Goal: Connect with others: Connect with others

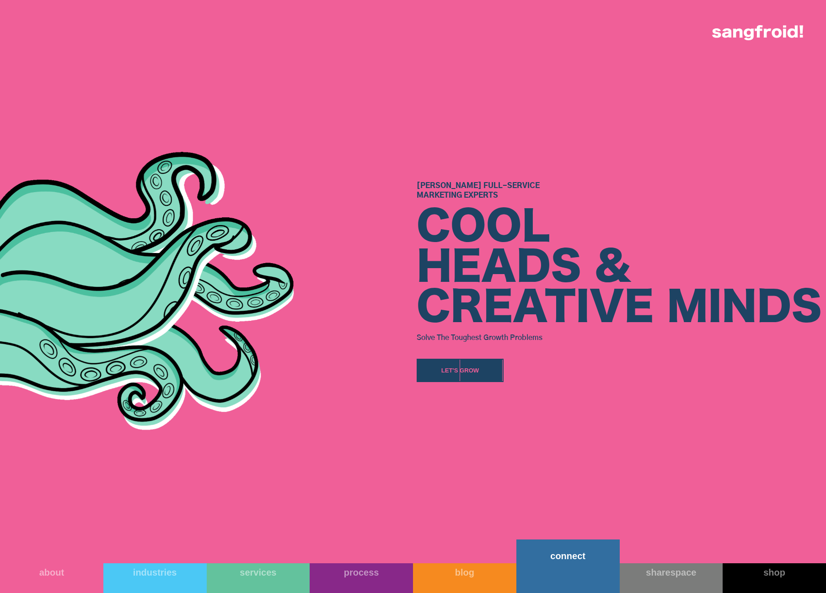
click at [579, 579] on link "connect" at bounding box center [567, 566] width 103 height 54
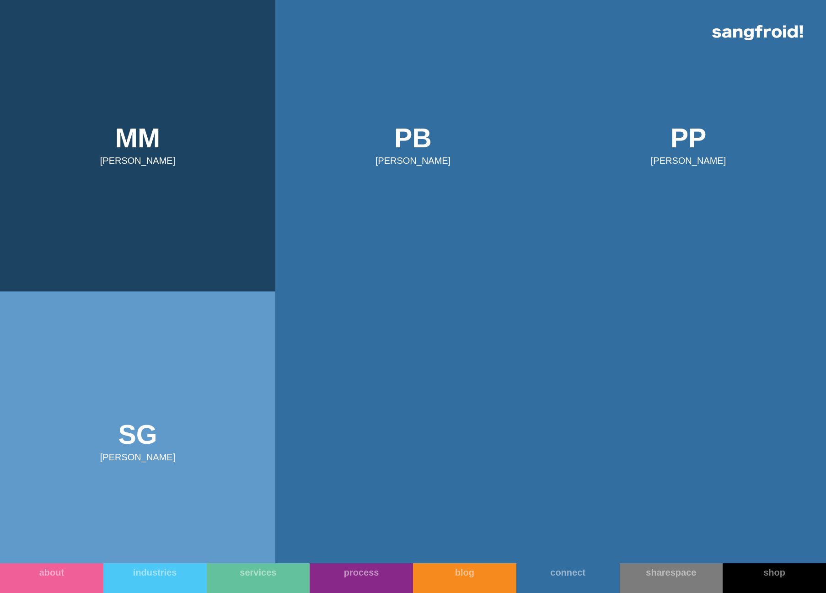
scroll to position [994, 0]
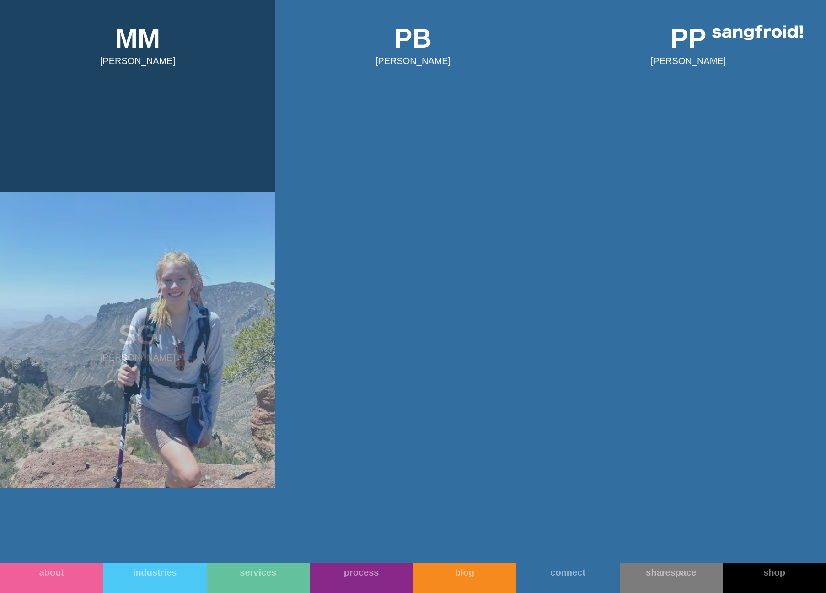
click at [207, 342] on img at bounding box center [137, 340] width 275 height 296
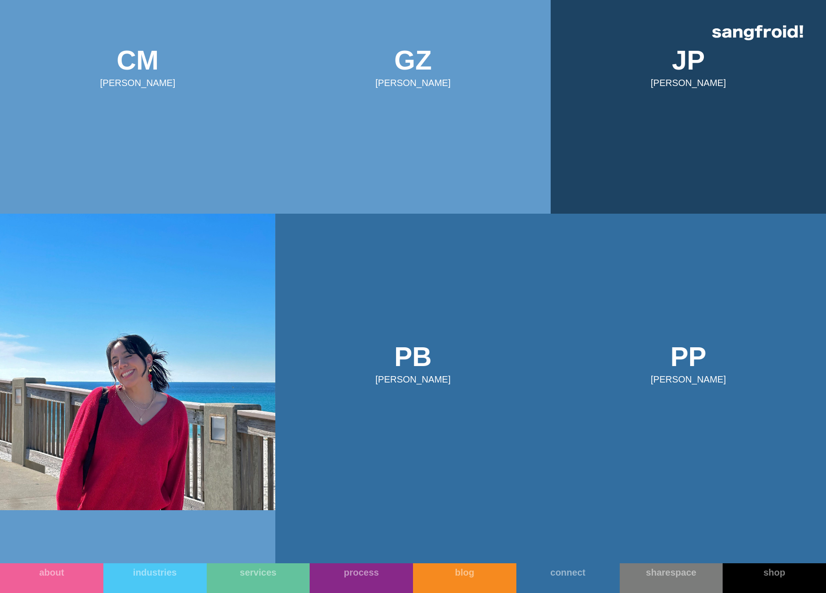
scroll to position [641, 0]
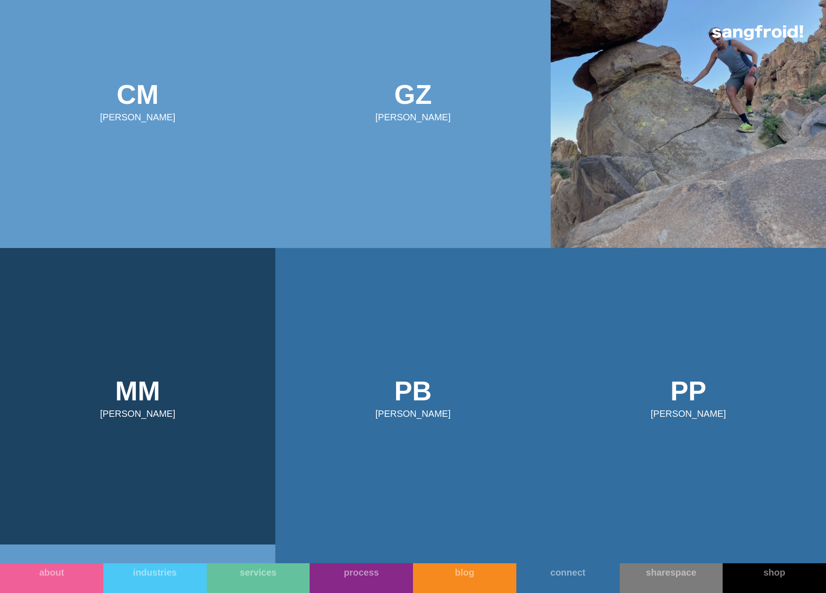
click at [668, 171] on img at bounding box center [688, 100] width 275 height 296
